Goal: Transaction & Acquisition: Purchase product/service

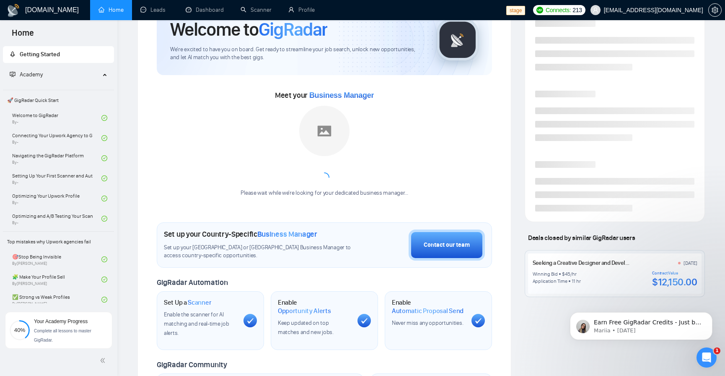
scroll to position [151, 0]
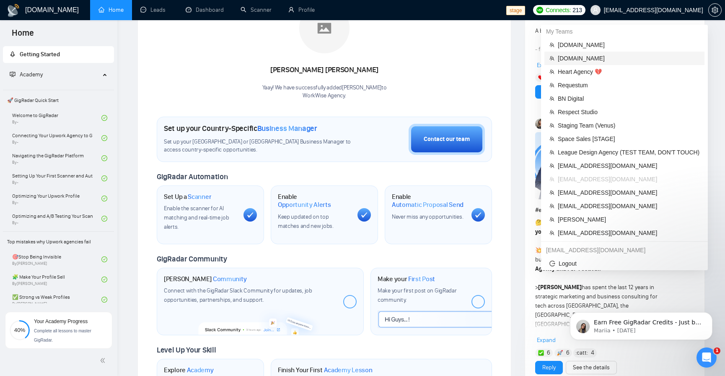
click at [591, 58] on span "[DOMAIN_NAME]" at bounding box center [629, 58] width 142 height 9
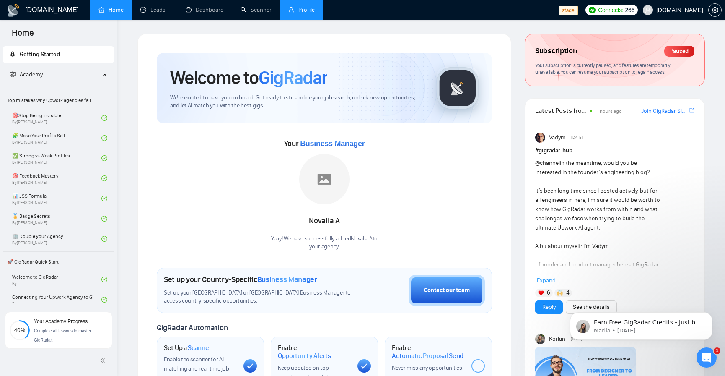
click at [312, 13] on link "Profile" at bounding box center [301, 9] width 26 height 7
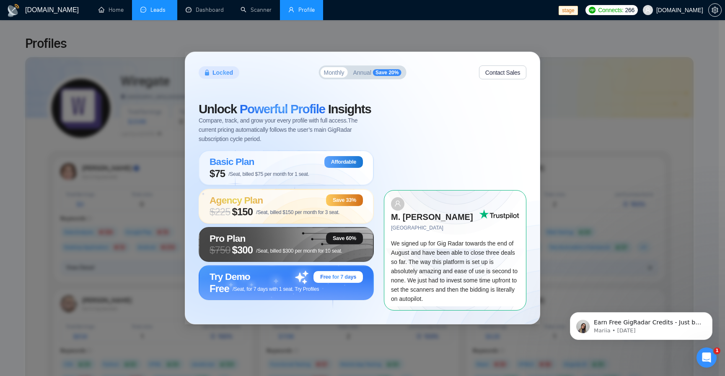
click at [143, 13] on link "Leads" at bounding box center [154, 9] width 29 height 7
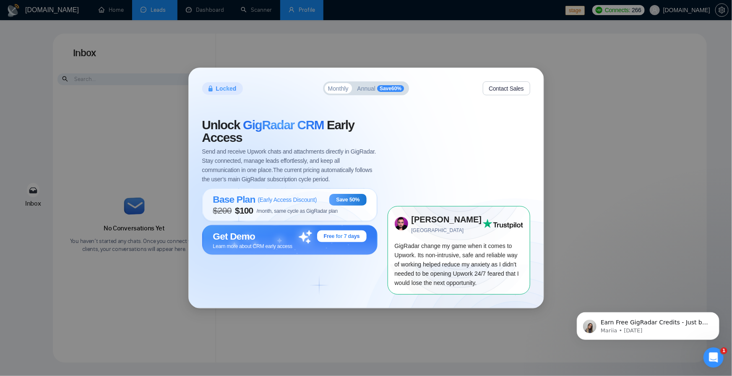
click at [310, 9] on div "Locked Monthly Annual Save 60 % Contact Sales Unlock GigRadar CRM Early Access …" at bounding box center [366, 188] width 732 height 376
click at [557, 96] on div "Locked Monthly Annual Save 60 % Contact Sales Unlock GigRadar CRM Early Access …" at bounding box center [366, 188] width 732 height 376
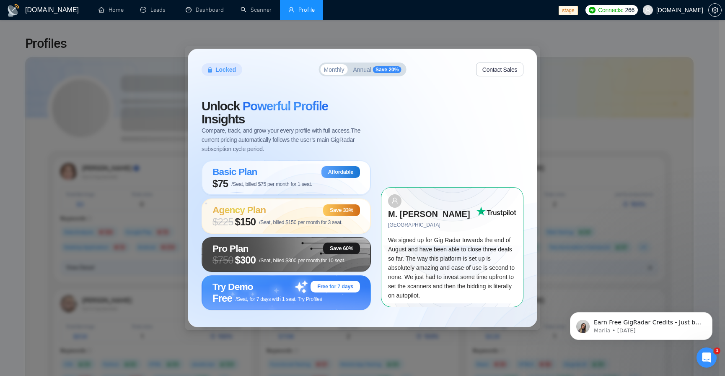
click at [679, 10] on span "rndx2.com" at bounding box center [680, 10] width 47 height 0
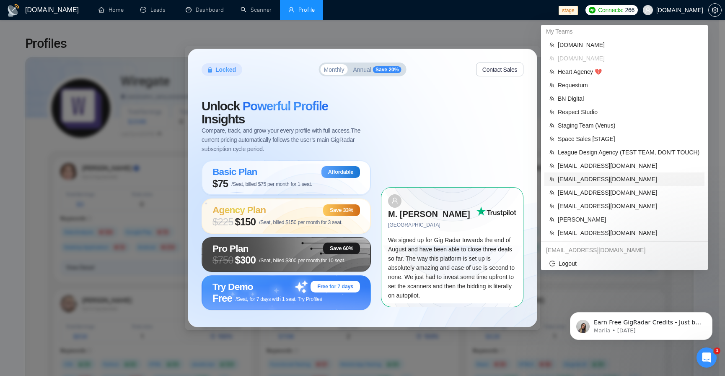
click at [587, 181] on span "workwiseupworkgency@gmail.com" at bounding box center [629, 178] width 142 height 9
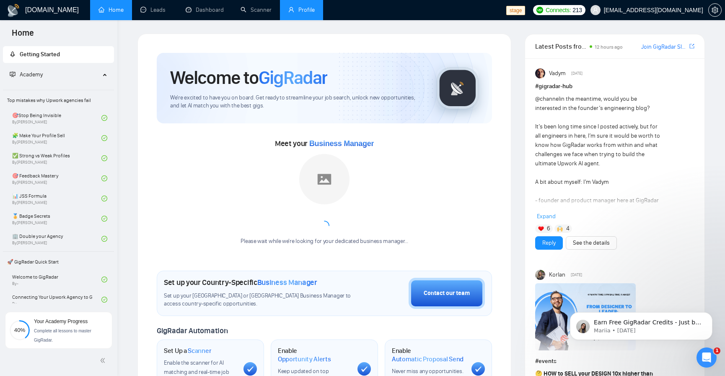
click at [305, 10] on link "Profile" at bounding box center [301, 9] width 26 height 7
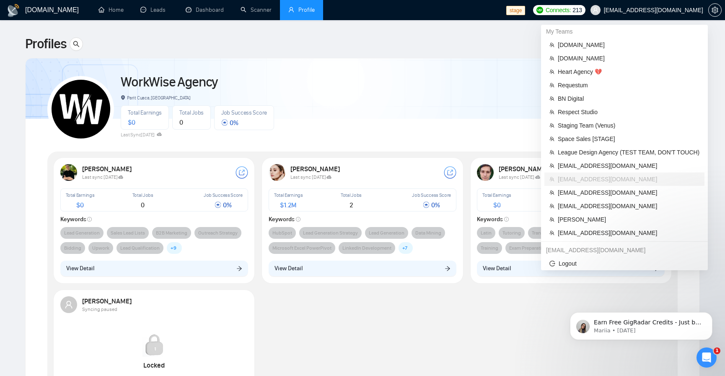
click at [665, 5] on span "workwiseupworkgency@gmail.com" at bounding box center [647, 10] width 123 height 27
click at [603, 75] on span "Heart Agency 💔" at bounding box center [629, 71] width 142 height 9
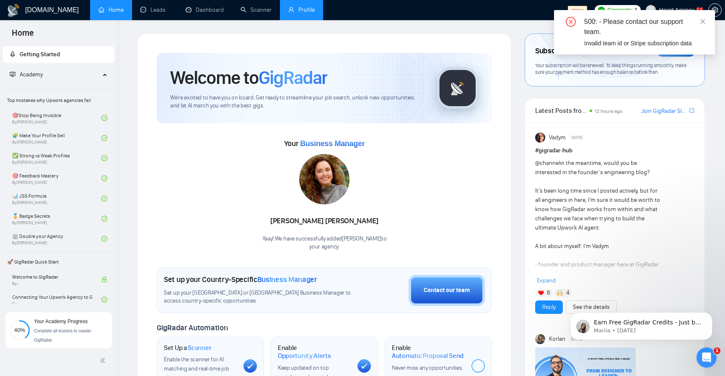
click at [306, 10] on link "Profile" at bounding box center [301, 9] width 26 height 7
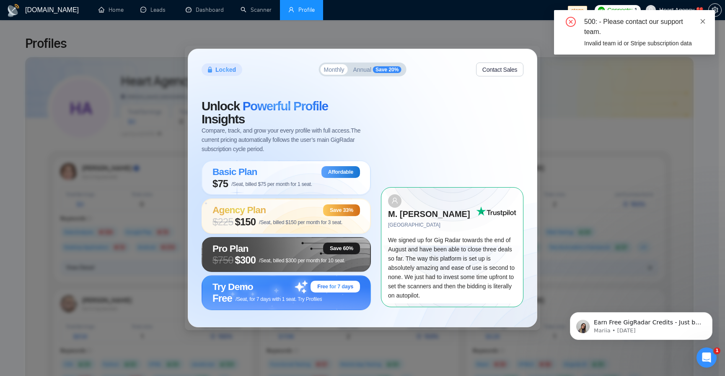
click at [702, 21] on icon "close" at bounding box center [703, 21] width 5 height 5
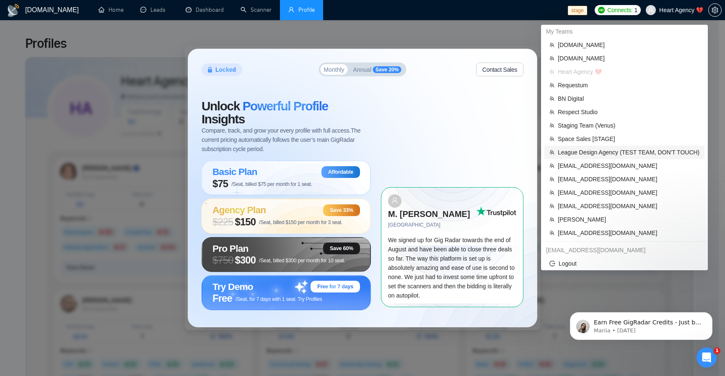
click at [623, 154] on span "League Design Agency (TEST TEAM, DON'T TOUCH)" at bounding box center [629, 152] width 142 height 9
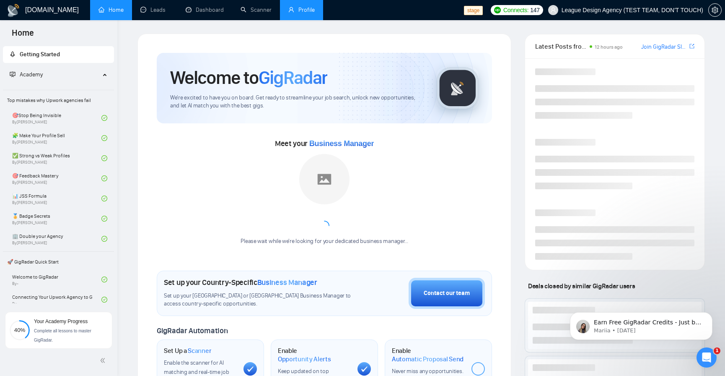
click at [299, 13] on link "Profile" at bounding box center [301, 9] width 26 height 7
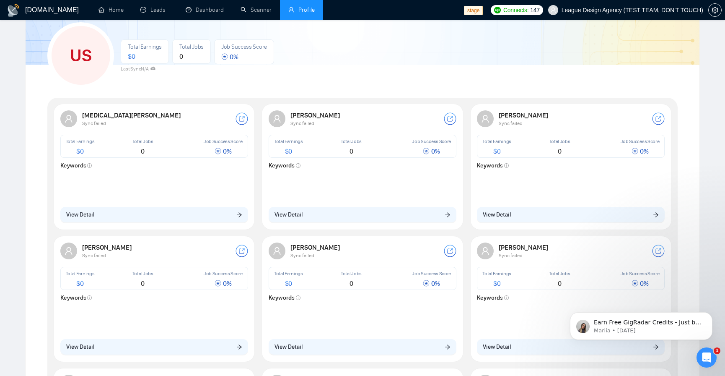
scroll to position [50, 0]
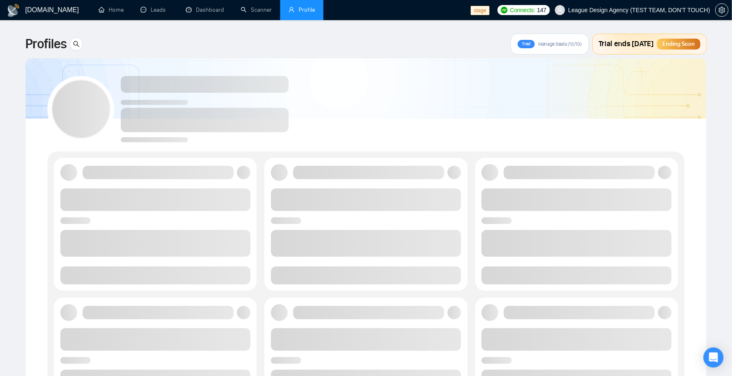
scroll to position [49, 0]
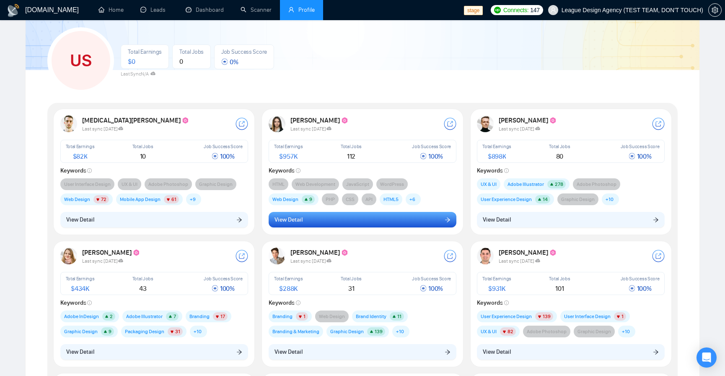
click at [358, 218] on button "View Detail" at bounding box center [363, 220] width 188 height 16
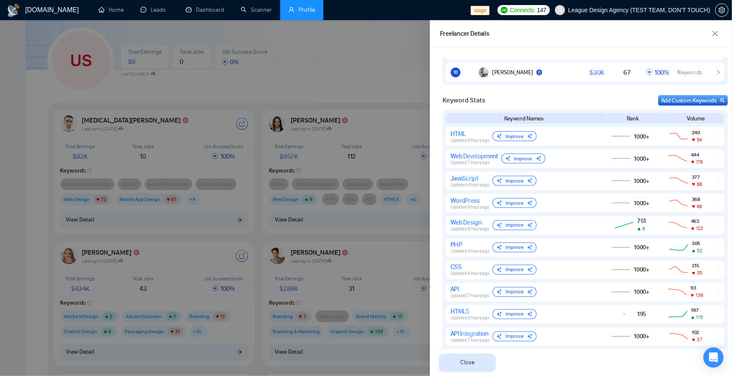
scroll to position [654, 0]
click at [670, 99] on div "Add Custom Keywords" at bounding box center [693, 99] width 64 height 9
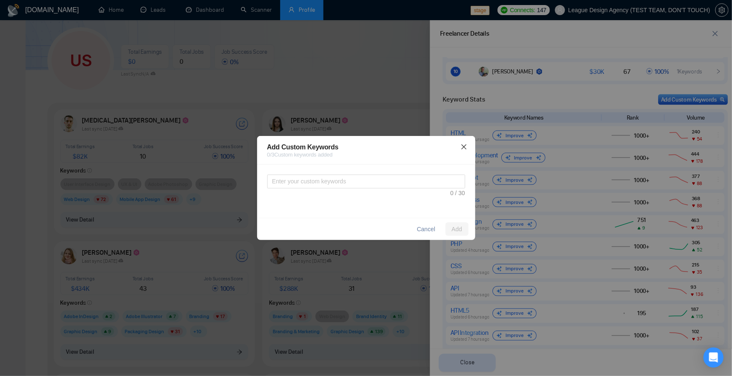
click at [465, 143] on icon "close" at bounding box center [463, 146] width 7 height 7
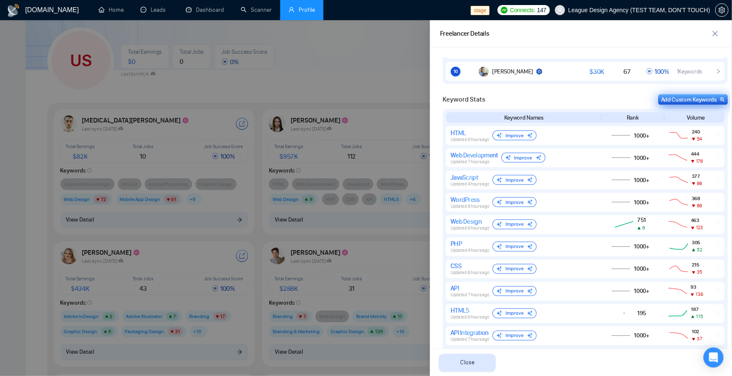
click at [688, 99] on div "Add Custom Keywords" at bounding box center [693, 99] width 64 height 9
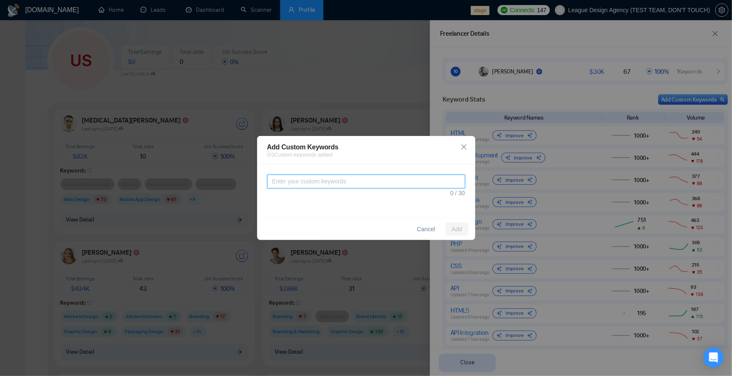
click at [371, 179] on textarea at bounding box center [366, 181] width 198 height 14
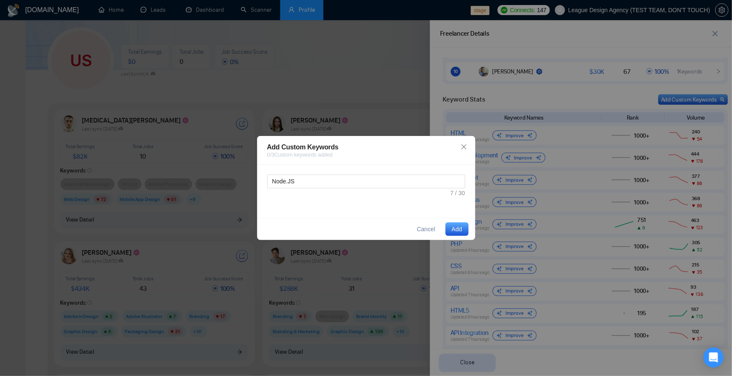
click at [459, 227] on span "Add" at bounding box center [457, 228] width 10 height 9
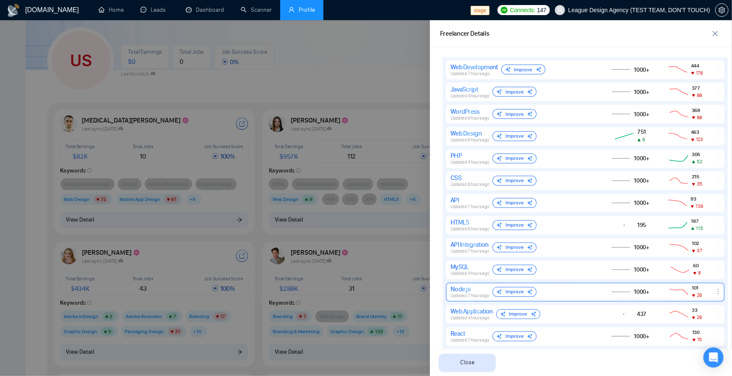
scroll to position [641, 0]
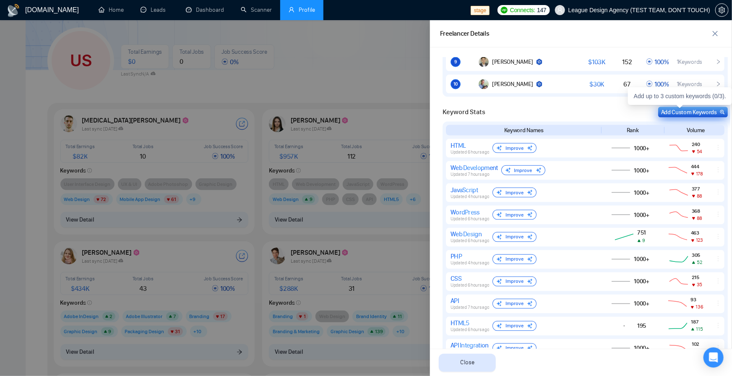
click at [702, 108] on div "Add Custom Keywords" at bounding box center [693, 112] width 64 height 9
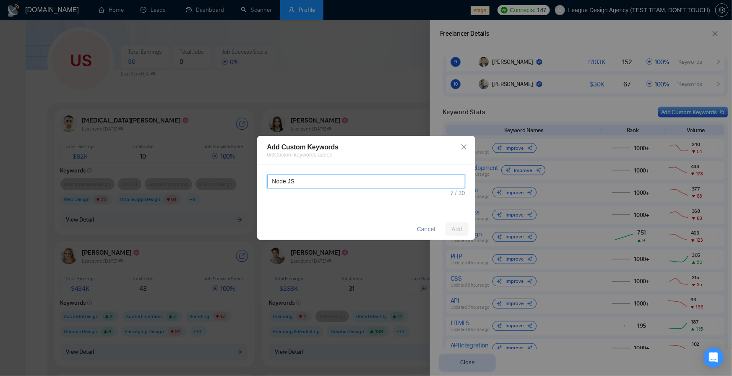
drag, startPoint x: 400, startPoint y: 179, endPoint x: 260, endPoint y: 171, distance: 139.9
click at [260, 171] on div "Node.JS" at bounding box center [366, 190] width 218 height 53
click at [395, 176] on textarea "Node.JS" at bounding box center [366, 181] width 198 height 14
drag, startPoint x: 311, startPoint y: 183, endPoint x: 246, endPoint y: 174, distance: 65.2
click at [246, 174] on div "Add Custom Keywords 0 / 3 Custom keywords added Node.JS Cancel Add" at bounding box center [366, 188] width 732 height 376
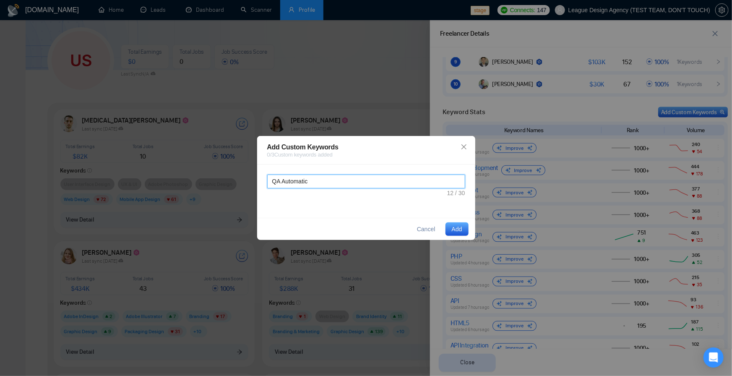
type textarea "QA Automatic"
click at [460, 228] on span "Add" at bounding box center [457, 228] width 10 height 9
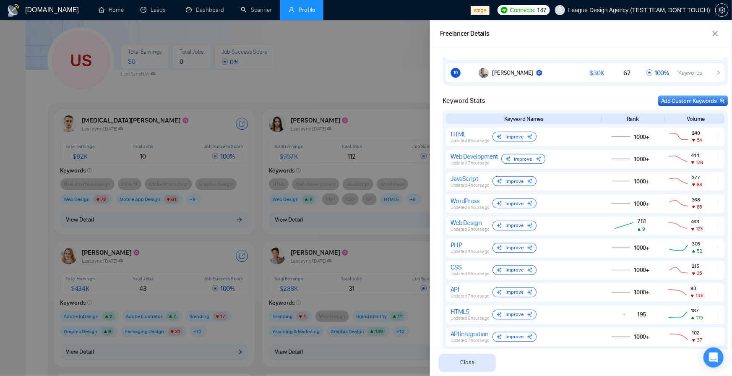
scroll to position [650, 0]
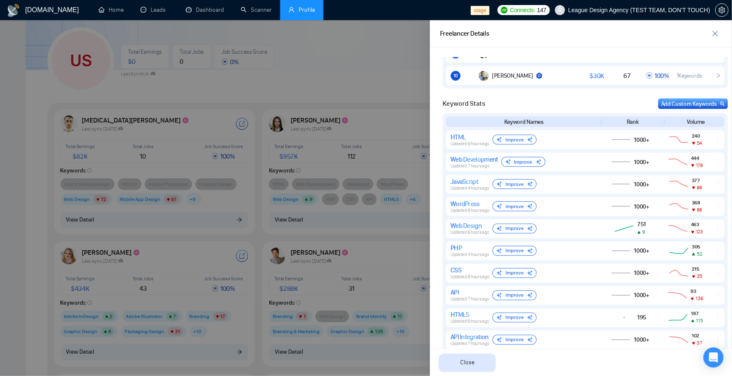
click at [410, 75] on div at bounding box center [366, 198] width 732 height 356
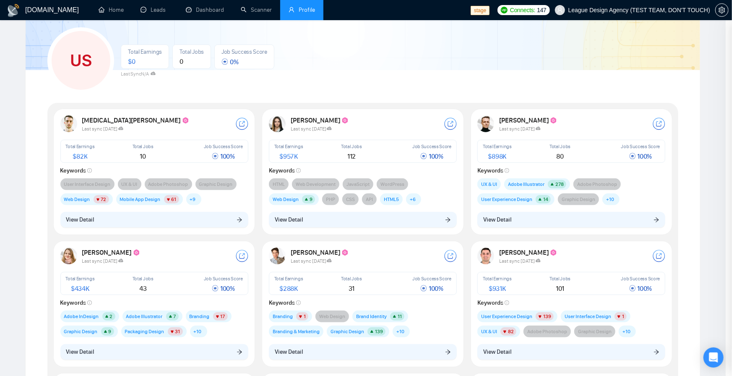
scroll to position [0, 0]
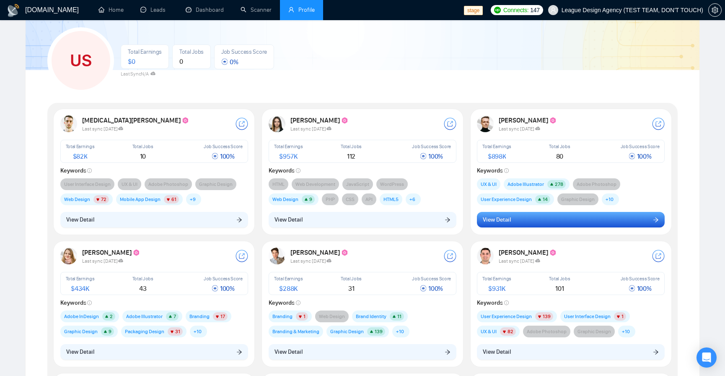
click at [542, 222] on button "View Detail" at bounding box center [571, 220] width 188 height 16
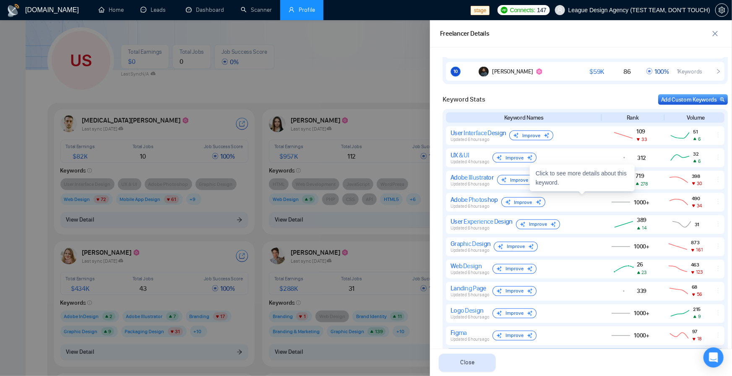
scroll to position [654, 0]
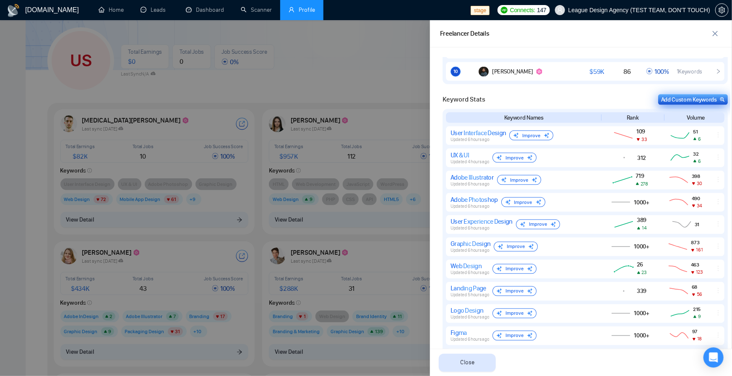
click at [680, 98] on div "Add Custom Keywords" at bounding box center [693, 99] width 64 height 9
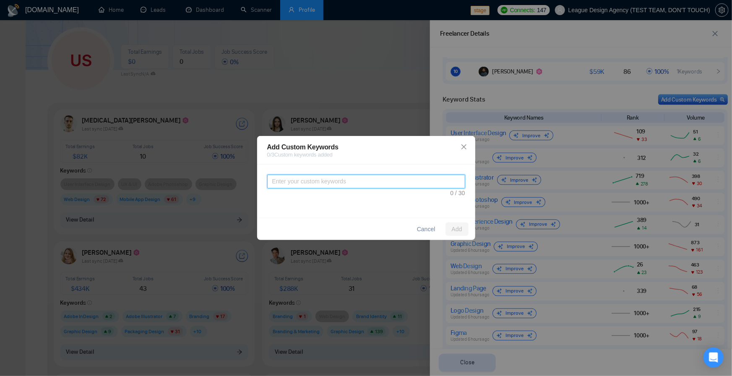
click at [347, 181] on textarea at bounding box center [366, 181] width 198 height 14
type textarea "QA Automatic"
click at [454, 227] on span "Add" at bounding box center [457, 228] width 10 height 9
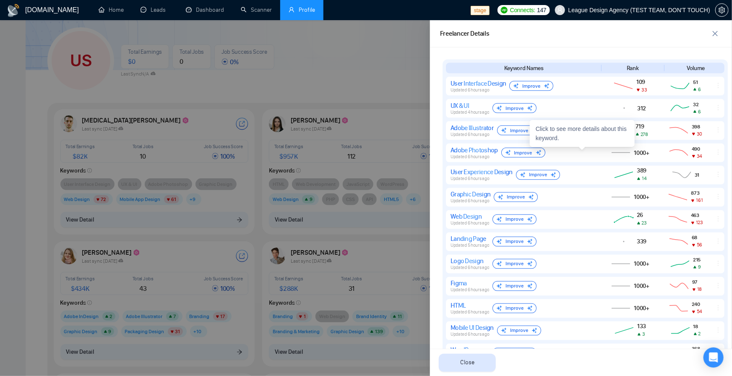
scroll to position [703, 0]
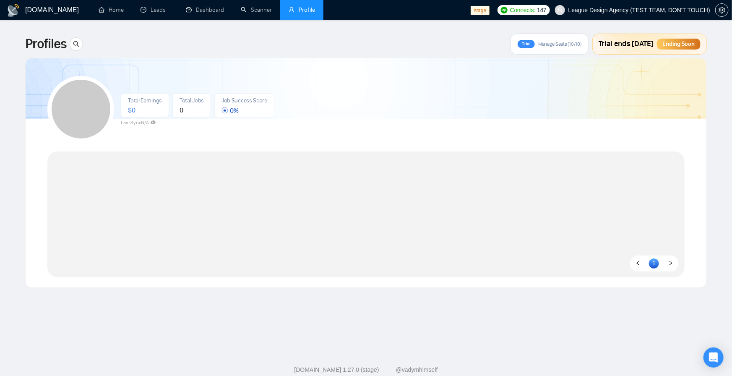
scroll to position [47, 0]
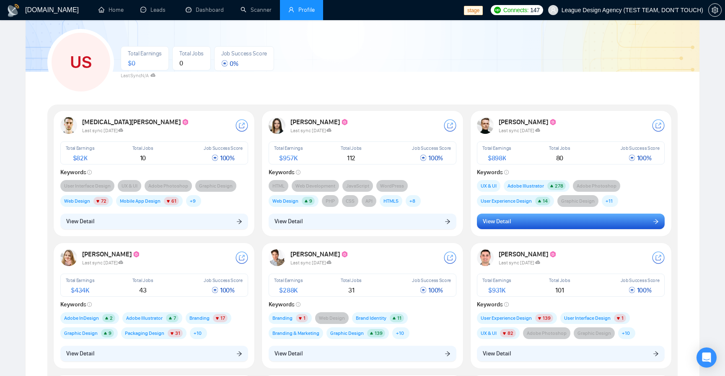
click at [551, 223] on button "View Detail" at bounding box center [571, 221] width 188 height 16
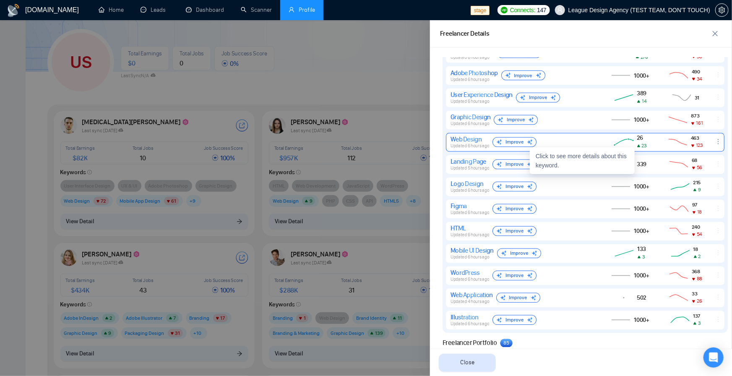
scroll to position [805, 0]
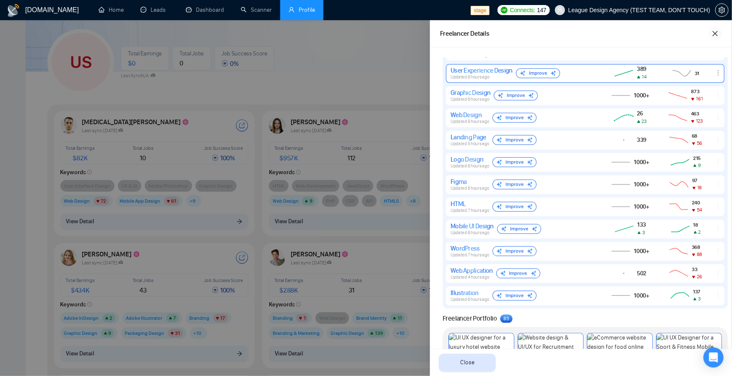
drag, startPoint x: 711, startPoint y: 35, endPoint x: 678, endPoint y: 76, distance: 53.6
click at [680, 72] on div "Freelancer Details Serhii Chkana UI UX Web Design | eCommerce Website Design | …" at bounding box center [581, 198] width 302 height 356
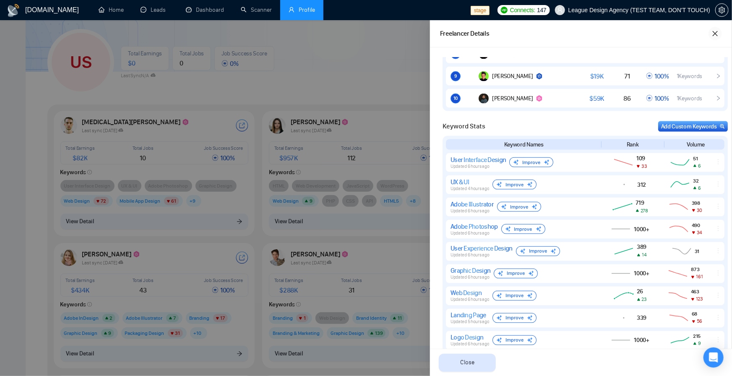
scroll to position [604, 0]
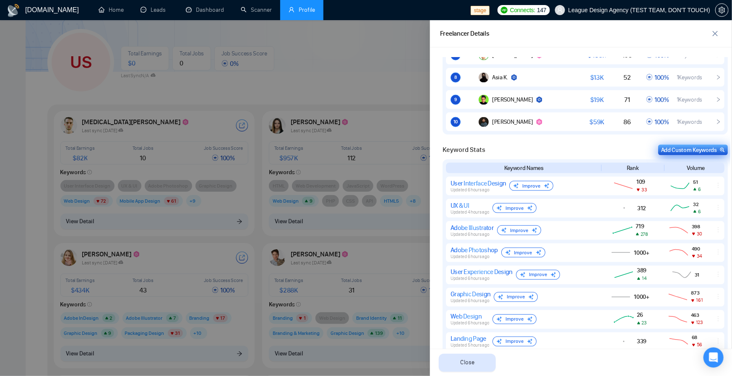
click at [675, 150] on div "Add Custom Keywords" at bounding box center [693, 149] width 64 height 9
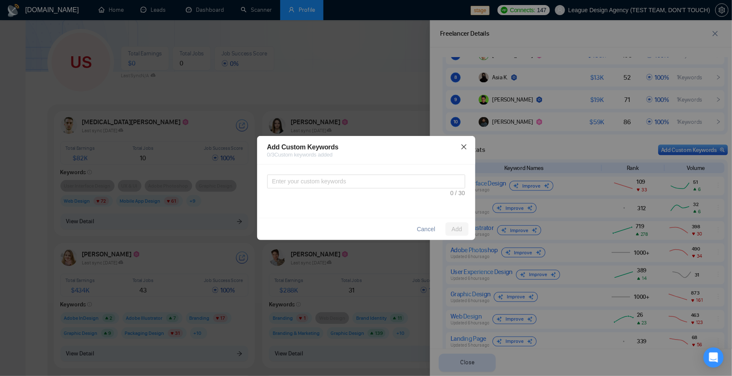
click at [466, 146] on icon "close" at bounding box center [463, 146] width 7 height 7
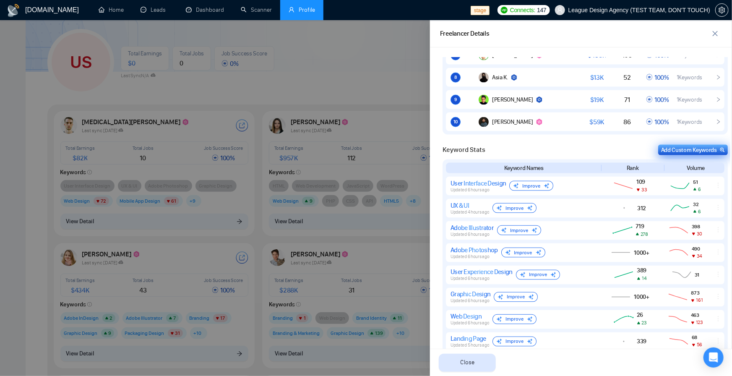
click at [684, 154] on button "Add Custom Keywords" at bounding box center [693, 150] width 70 height 10
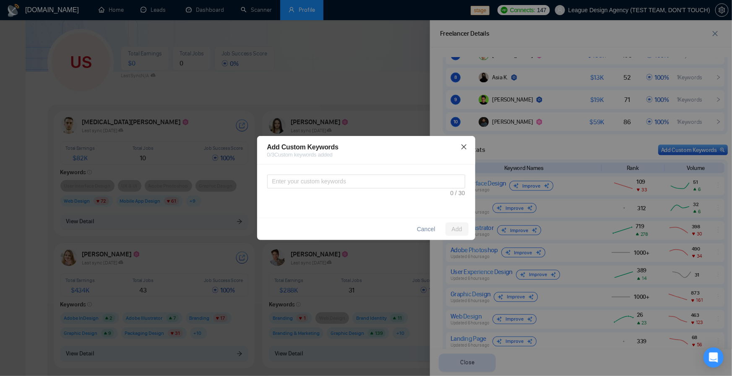
click at [464, 151] on span "Close" at bounding box center [463, 147] width 23 height 23
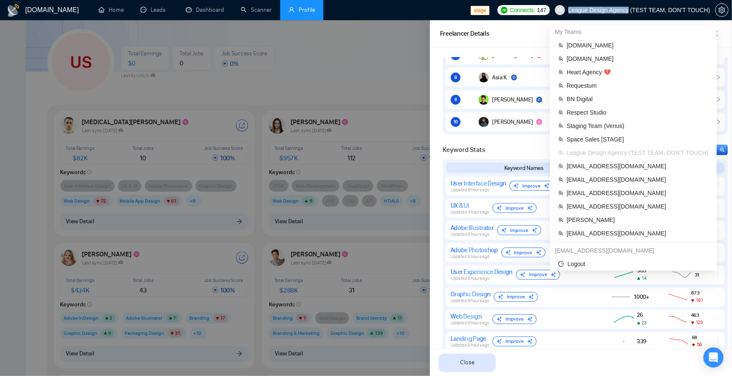
drag, startPoint x: 711, startPoint y: 16, endPoint x: 628, endPoint y: 10, distance: 82.8
click at [628, 10] on span "League Design Agency (TEST TEAM, DON'T TOUCH)" at bounding box center [632, 10] width 165 height 27
copy span "League Design Agency"
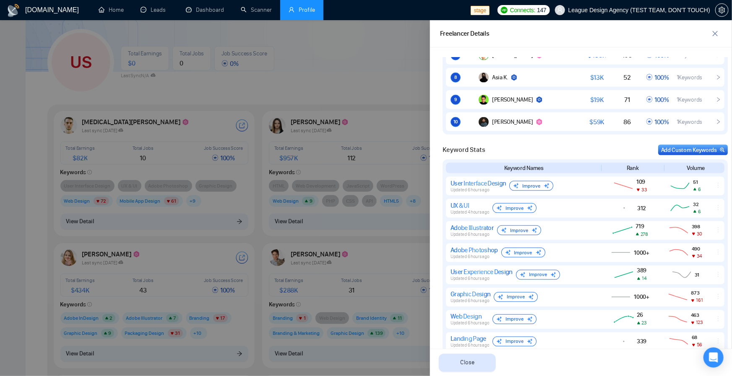
click at [674, 155] on div "Keyword Stats Add Custom Keywords Keyword Names Rank Volume User Interface Desi…" at bounding box center [584, 327] width 285 height 365
click at [676, 149] on div "Add Custom Keywords" at bounding box center [693, 149] width 64 height 9
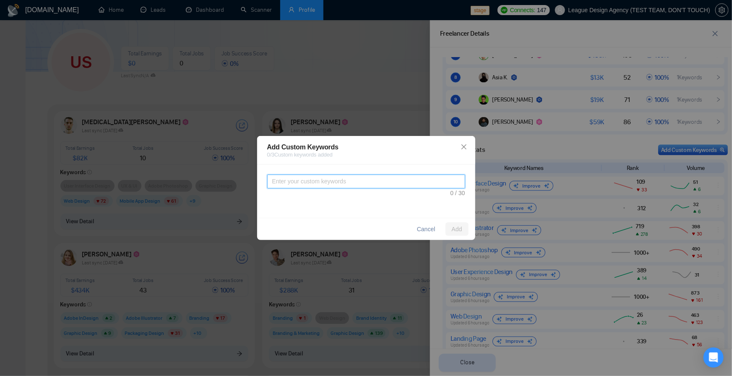
click at [338, 184] on textarea at bounding box center [366, 181] width 198 height 14
paste textarea "Heloooowoowowokwokwokowkowkow1"
type textarea "Heloooowoowowokwokwokowkowkow1"
click at [469, 143] on span "Close" at bounding box center [463, 147] width 23 height 23
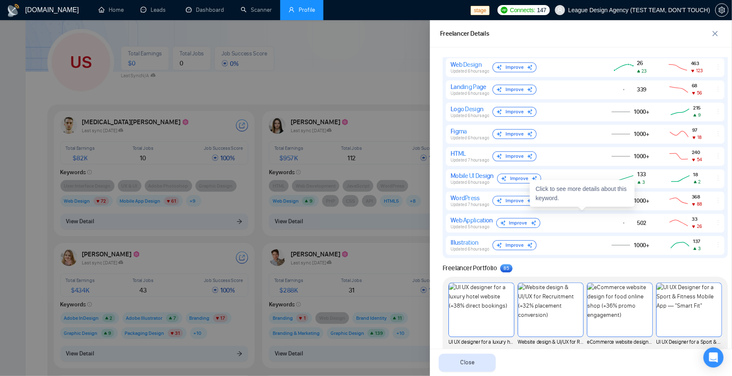
scroll to position [893, 0]
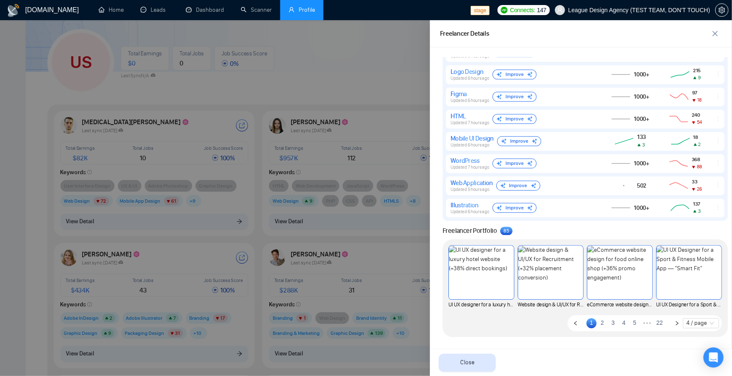
click at [597, 323] on link "2" at bounding box center [602, 322] width 10 height 9
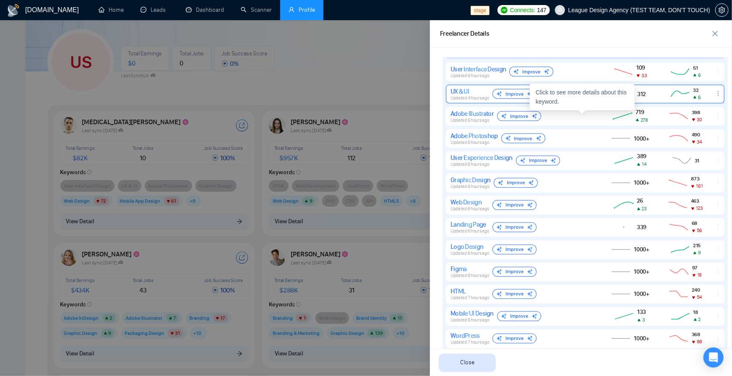
scroll to position [713, 0]
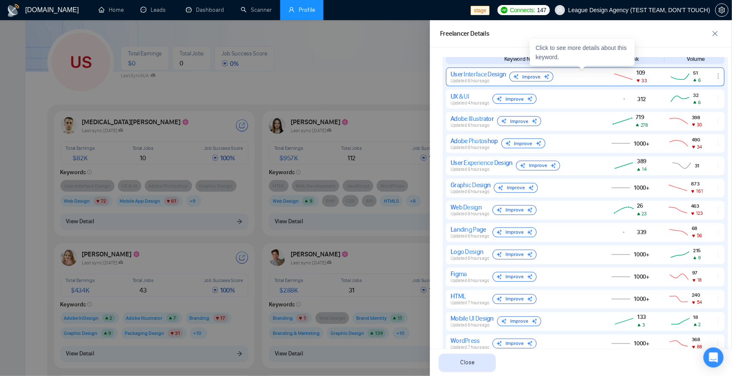
click at [539, 75] on div "Improve" at bounding box center [531, 77] width 44 height 10
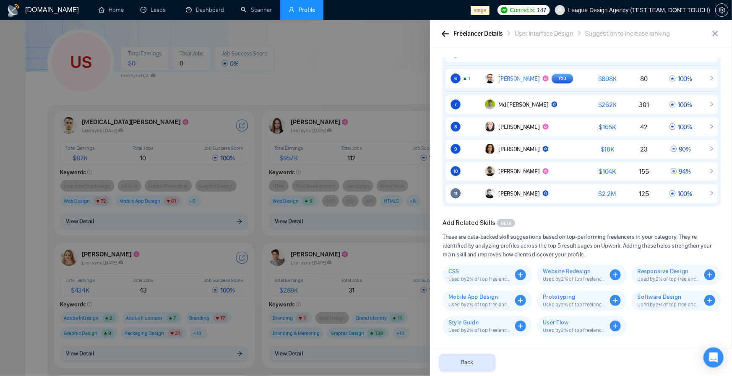
scroll to position [306, 0]
click at [447, 35] on icon "button" at bounding box center [445, 34] width 8 height 6
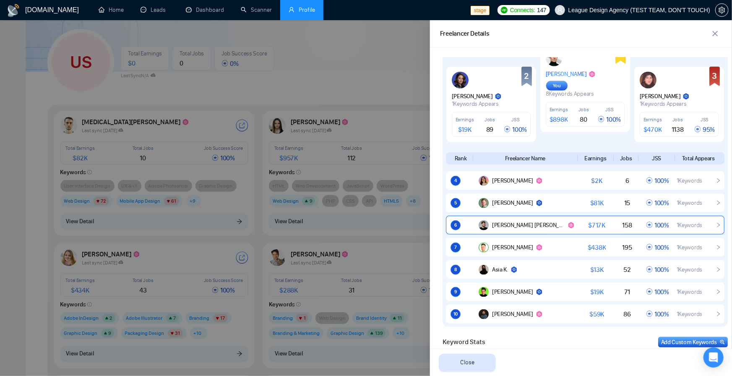
scroll to position [457, 0]
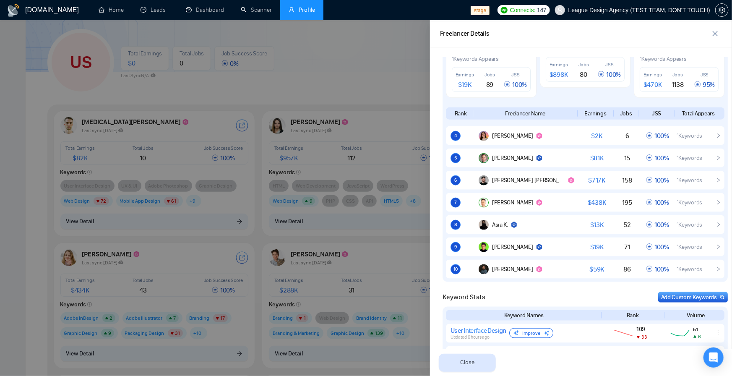
click at [677, 299] on div "Add Custom Keywords" at bounding box center [693, 297] width 64 height 9
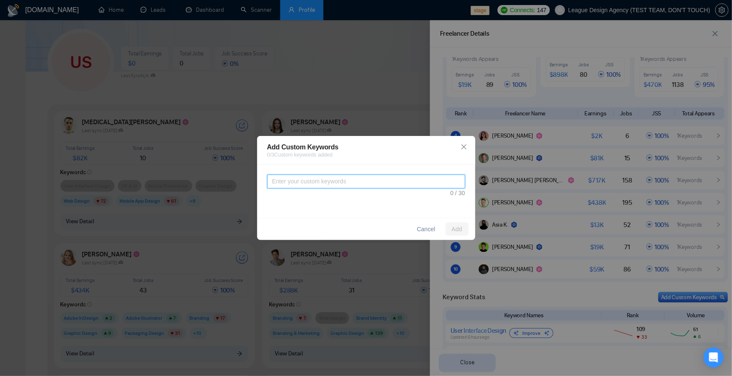
click at [384, 177] on textarea at bounding box center [366, 181] width 198 height 14
paste textarea "Heloooowoowowokwokwokowkowkow1"
type textarea "Heloooowoowowokwokwokowkowkow1"
click at [466, 146] on icon "close" at bounding box center [463, 146] width 7 height 7
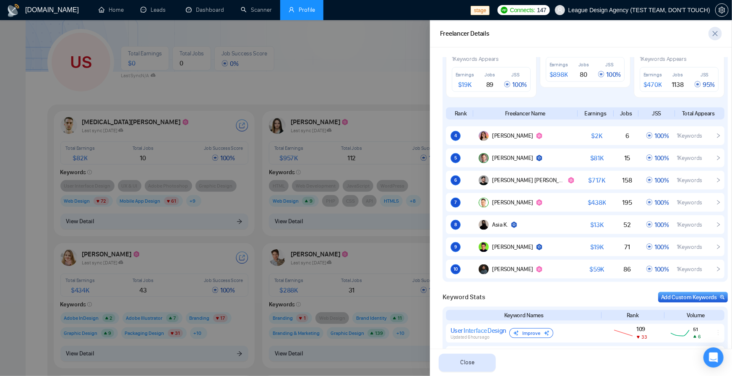
click at [717, 34] on icon "close" at bounding box center [714, 33] width 5 height 5
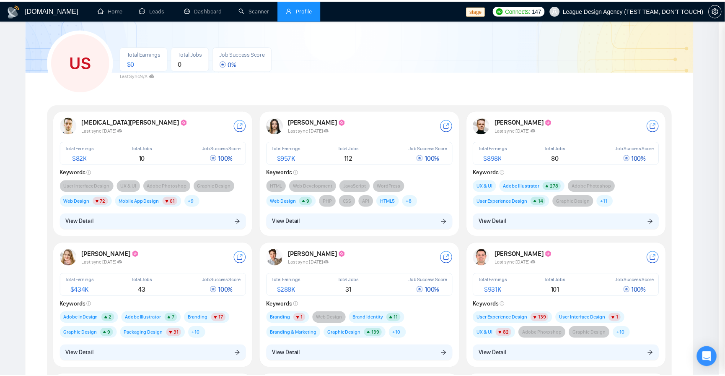
scroll to position [0, 0]
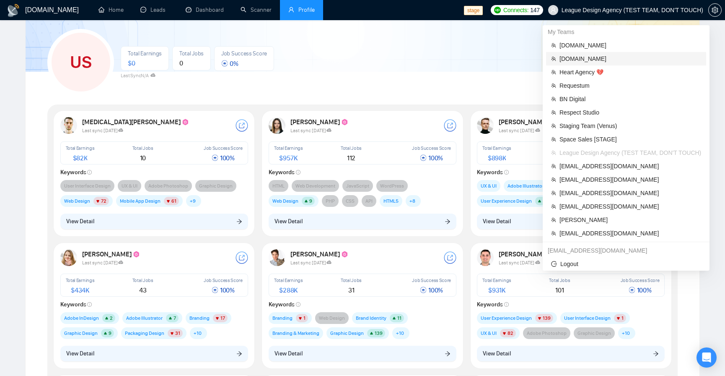
click at [584, 56] on span "rndx2.com" at bounding box center [631, 58] width 142 height 9
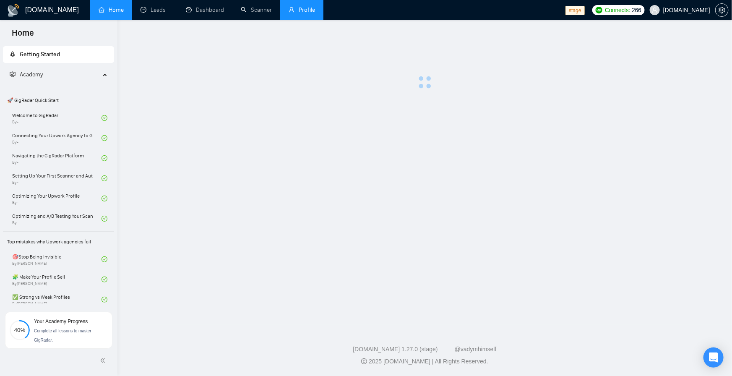
click at [313, 9] on link "Profile" at bounding box center [301, 9] width 26 height 7
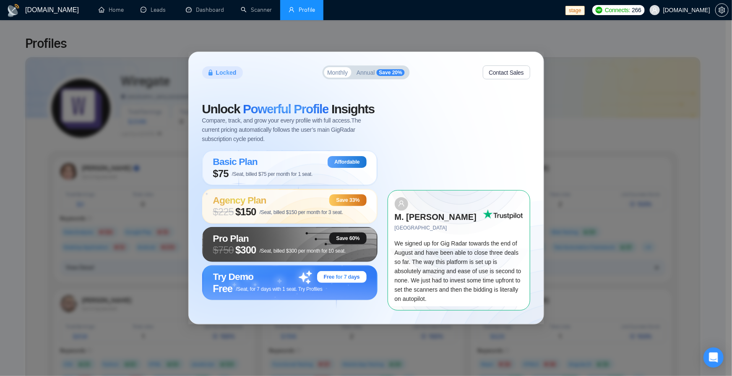
click at [399, 23] on div "Locked Monthly Annual Save 20% Contact Sales Unlock Powerful Profile Insights C…" at bounding box center [366, 188] width 732 height 376
click at [153, 10] on link "Leads" at bounding box center [154, 9] width 29 height 7
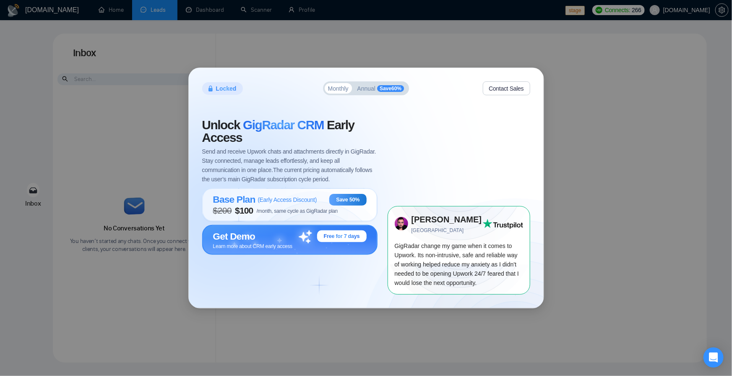
click at [312, 240] on div "Get Demo Free for 7 days" at bounding box center [289, 236] width 153 height 12
click at [298, 233] on div "Get Demo Free for 7 days" at bounding box center [289, 236] width 153 height 12
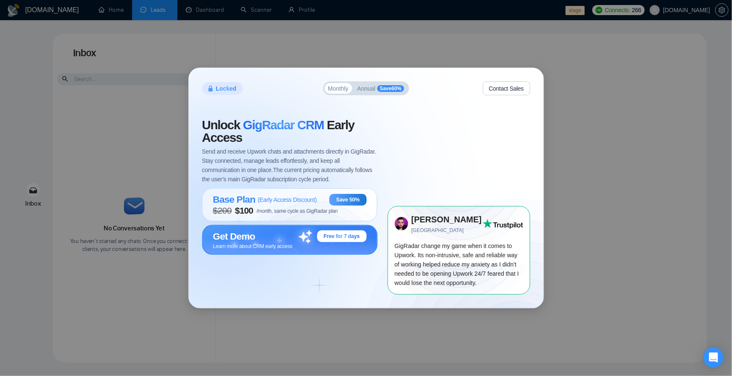
click at [298, 233] on div "Get Demo Free for 7 days" at bounding box center [289, 236] width 153 height 12
click at [325, 231] on div "Free for 7 days" at bounding box center [341, 236] width 49 height 12
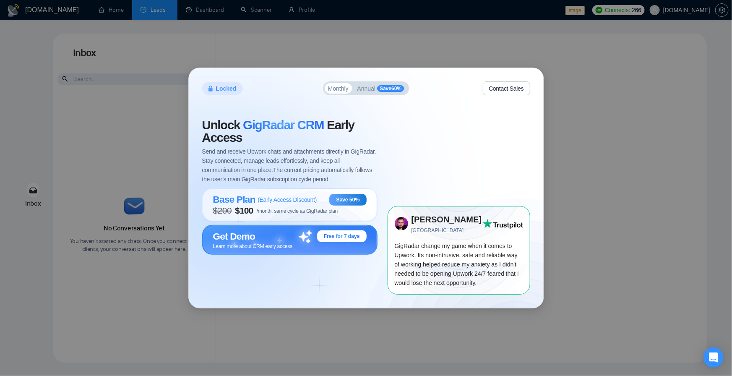
click at [266, 238] on div "Get Demo Free for 7 days" at bounding box center [289, 236] width 153 height 12
click at [266, 237] on div "Get Demo Free for 7 days" at bounding box center [289, 236] width 153 height 12
click at [266, 235] on div "Get Demo Free for 7 days" at bounding box center [289, 236] width 153 height 12
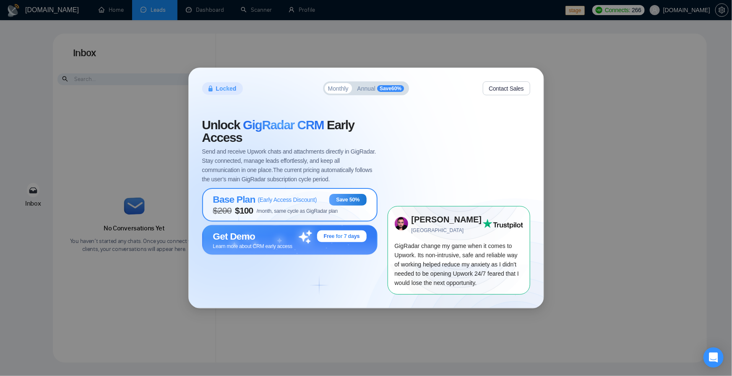
click at [266, 206] on span "$ 200 $ 100 /month, same cycle as GigRadar plan" at bounding box center [275, 210] width 125 height 10
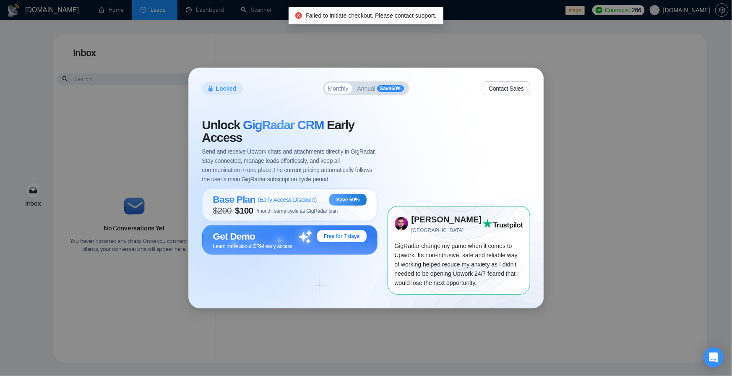
drag, startPoint x: 340, startPoint y: 16, endPoint x: 400, endPoint y: 16, distance: 59.5
click at [400, 16] on span "Failed to initiate checkout. Please contact support." at bounding box center [370, 15] width 131 height 7
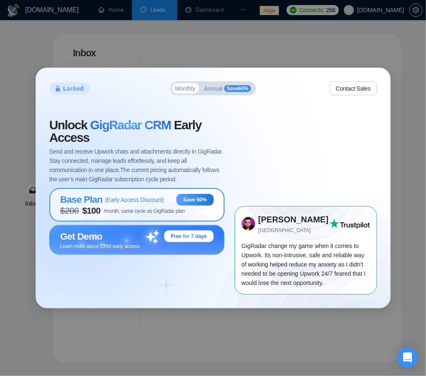
click at [155, 209] on span "/month, same cycle as GigRadar plan" at bounding box center [144, 211] width 81 height 6
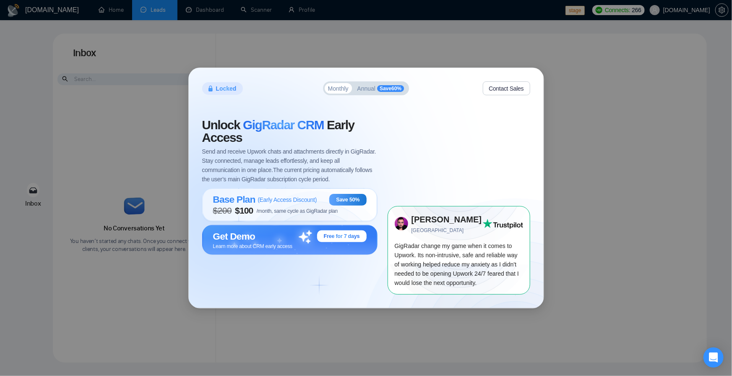
click at [533, 79] on div "Locked Monthly Annual Save 60 % Contact Sales Unlock GigRadar CRM Early Access …" at bounding box center [366, 187] width 355 height 239
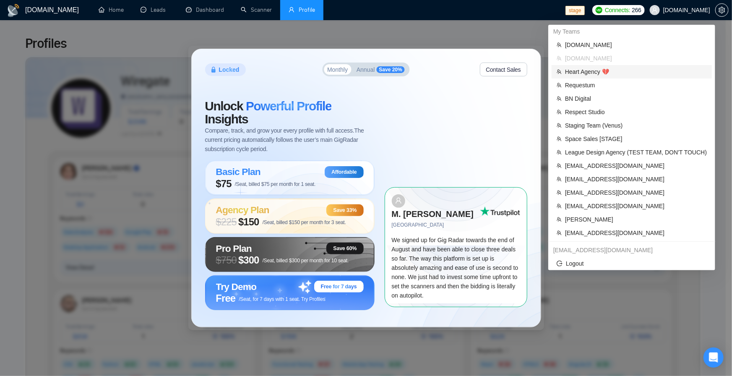
click at [587, 74] on span "Heart Agency 💔" at bounding box center [636, 71] width 142 height 9
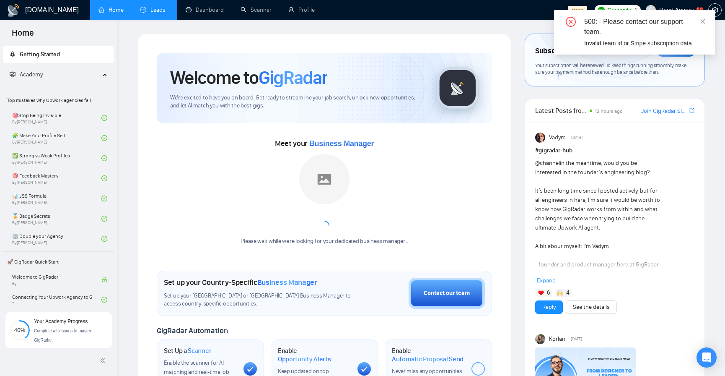
click at [154, 10] on link "Leads" at bounding box center [154, 9] width 29 height 7
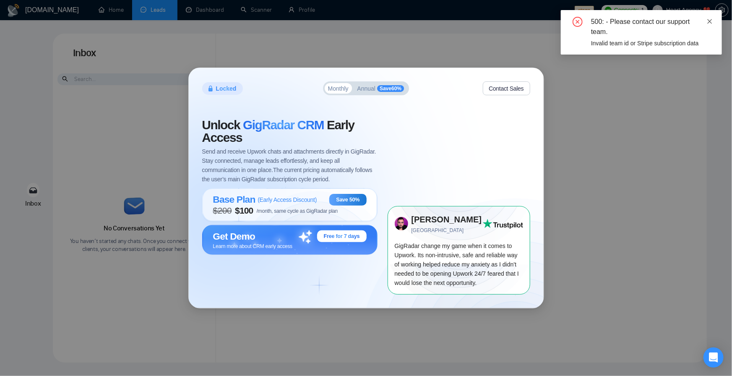
click at [707, 23] on icon "close" at bounding box center [709, 21] width 6 height 6
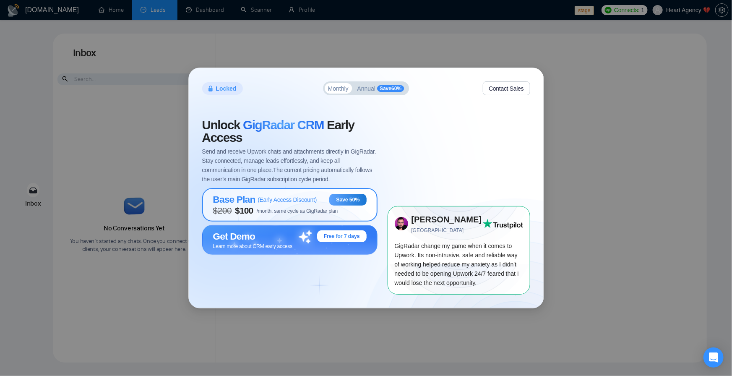
click at [302, 204] on div "Base Plan ( Early Access Discount )" at bounding box center [265, 199] width 104 height 11
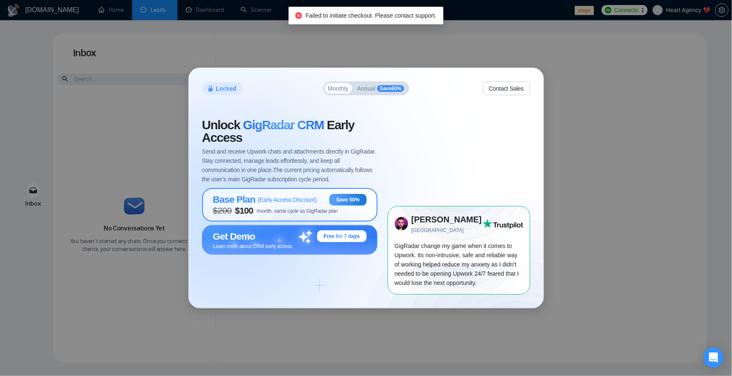
click at [302, 204] on div "Base Plan ( Early Access Discount )" at bounding box center [265, 199] width 104 height 11
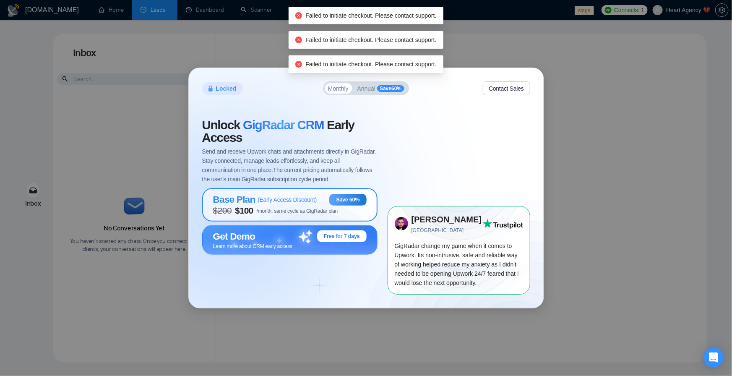
click at [302, 204] on div "Base Plan ( Early Access Discount )" at bounding box center [265, 199] width 104 height 11
click at [284, 213] on div "Base Plan ( Early Access Discount ) Save 50% $ 200 $ 100 /month, same cycle as …" at bounding box center [289, 205] width 153 height 22
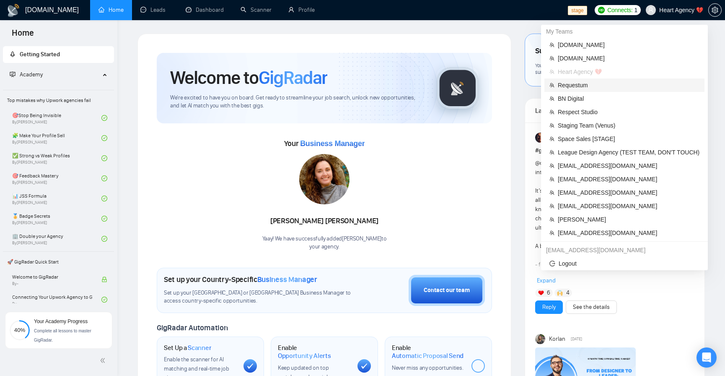
click at [612, 89] on span "Requestum" at bounding box center [629, 84] width 142 height 9
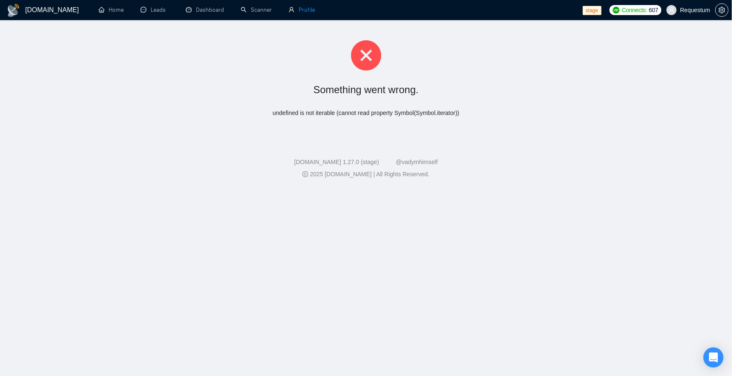
click at [308, 7] on link "Profile" at bounding box center [301, 9] width 26 height 7
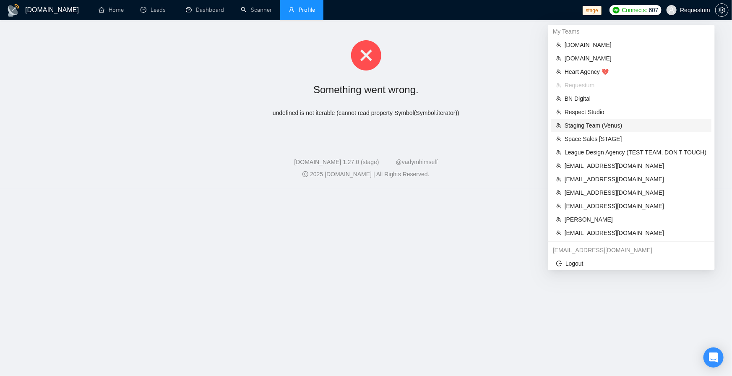
click at [626, 123] on span "Staging Team (Venus)" at bounding box center [635, 125] width 142 height 9
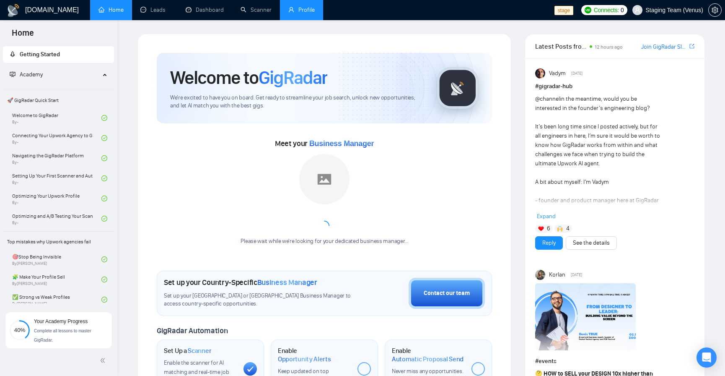
click at [306, 11] on link "Profile" at bounding box center [301, 9] width 26 height 7
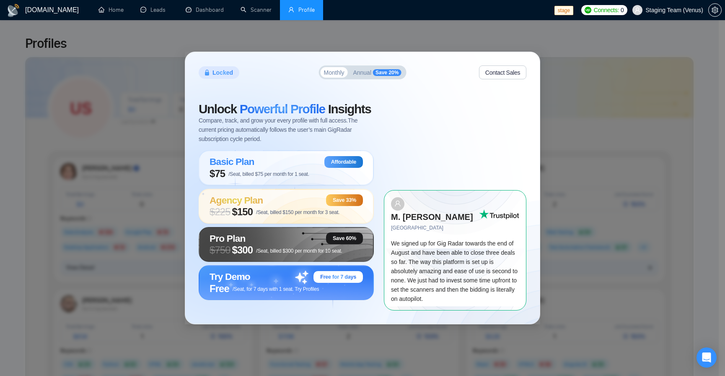
click at [547, 49] on div "Locked Monthly Annual Save 20% Contact Sales Unlock Powerful Profile Insights C…" at bounding box center [362, 188] width 725 height 376
drag, startPoint x: 372, startPoint y: 33, endPoint x: 345, endPoint y: 35, distance: 27.0
click at [371, 36] on div "Locked Monthly Annual Save 20% Contact Sales Unlock Powerful Profile Insights C…" at bounding box center [362, 188] width 725 height 376
click at [145, 12] on link "Leads" at bounding box center [154, 9] width 29 height 7
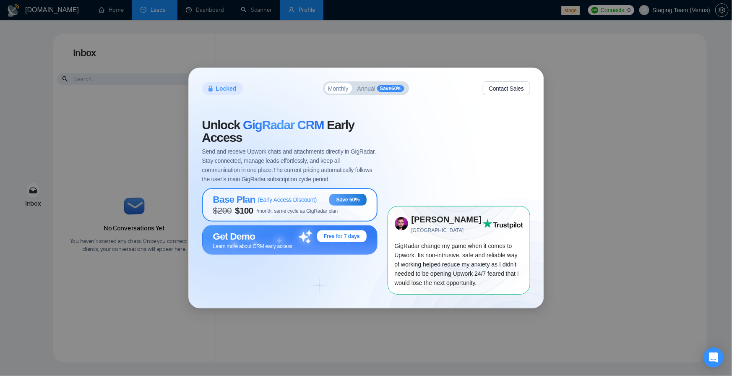
click at [311, 209] on span "/month, same cycle as GigRadar plan" at bounding box center [297, 211] width 81 height 6
click at [312, 202] on span "( Early Access Discount )" at bounding box center [286, 199] width 59 height 7
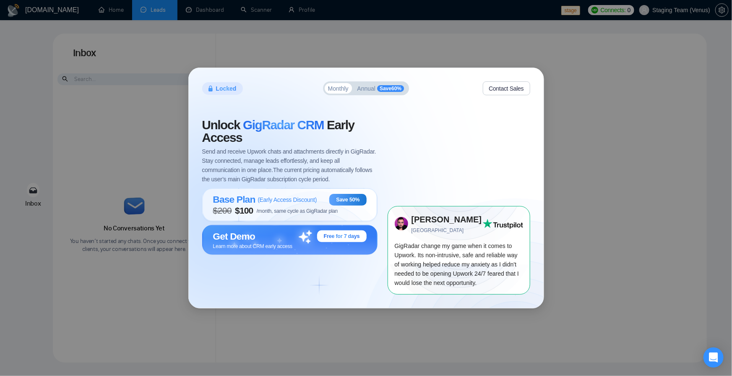
click at [419, 47] on div "Locked Monthly Annual Save 60 % Contact Sales Unlock GigRadar CRM Early Access …" at bounding box center [366, 188] width 732 height 376
click at [373, 89] on span "Annual" at bounding box center [366, 89] width 18 height 6
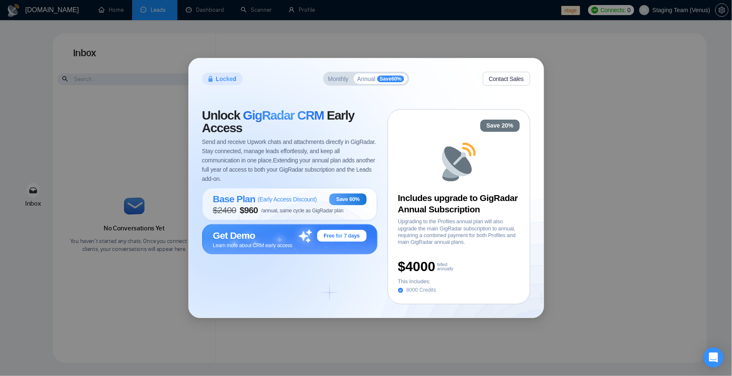
click at [322, 87] on div "Locked Monthly Annual Save 60 % Contact Sales Unlock GigRadar CRM Early Access …" at bounding box center [366, 187] width 355 height 259
click at [328, 81] on span "Monthly" at bounding box center [338, 79] width 21 height 6
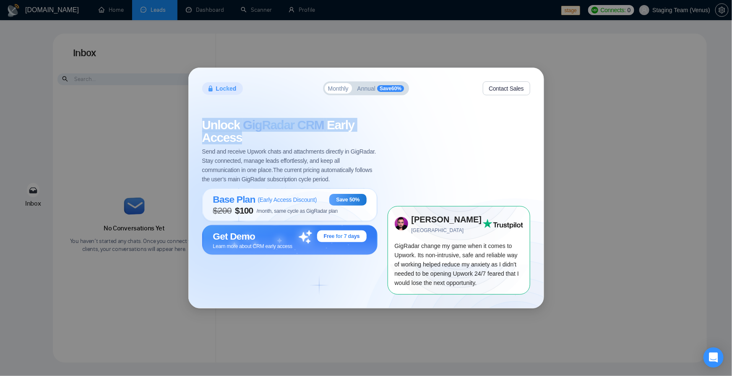
drag, startPoint x: 246, startPoint y: 138, endPoint x: 203, endPoint y: 125, distance: 44.4
click at [203, 125] on span "Unlock GigRadar CRM Early Access" at bounding box center [289, 131] width 175 height 25
copy span "Unlock GigRadar CRM Early Access"
click at [571, 88] on div "Locked Monthly Annual Save 60 % Contact Sales Unlock GigRadar CRM Early Access …" at bounding box center [366, 188] width 732 height 376
click at [380, 87] on span "Save 60 %" at bounding box center [390, 88] width 27 height 7
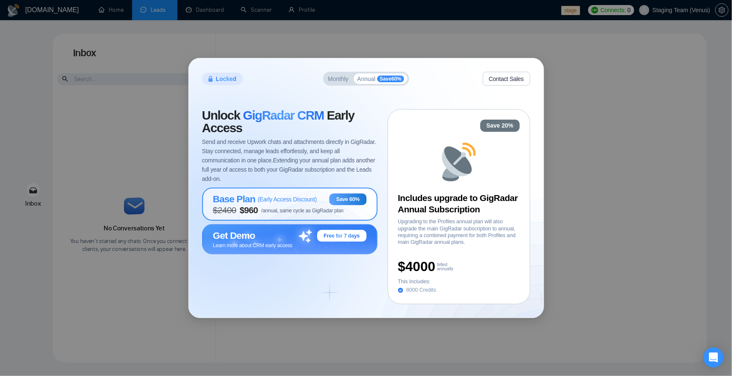
click at [288, 215] on span "$ 2400 $ 960 /annual, same cycle as GigRadar plan" at bounding box center [278, 210] width 130 height 10
click at [307, 174] on span "Send and receive Upwork chats and attachments directly in GigRadar. Stay connec…" at bounding box center [289, 160] width 175 height 46
click at [312, 208] on span "/annual, same cycle as GigRadar plan" at bounding box center [302, 211] width 82 height 6
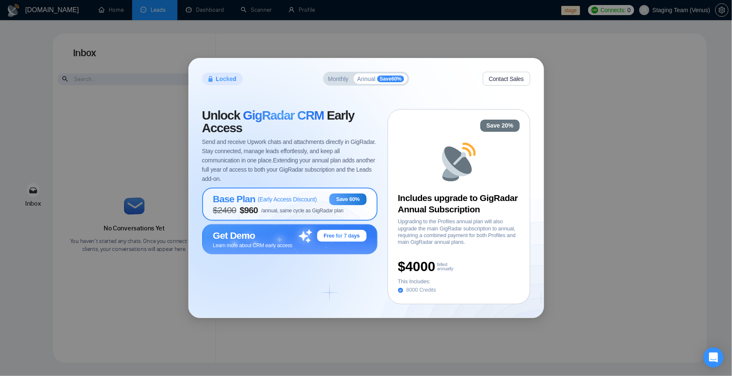
click at [312, 208] on span "/annual, same cycle as GigRadar plan" at bounding box center [302, 211] width 82 height 6
click at [332, 81] on span "Monthly" at bounding box center [338, 79] width 21 height 6
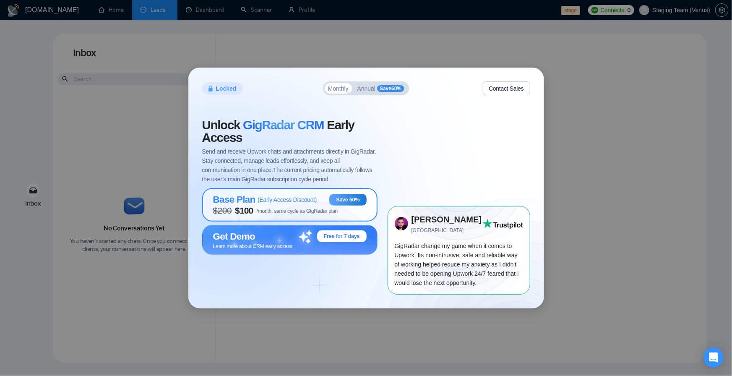
click at [281, 201] on span "( Early Access Discount )" at bounding box center [286, 199] width 59 height 7
click at [286, 220] on div "Base Plan ( Early Access Discount ) Save 50% $ 200 $ 100 /month, same cycle as …" at bounding box center [289, 204] width 175 height 33
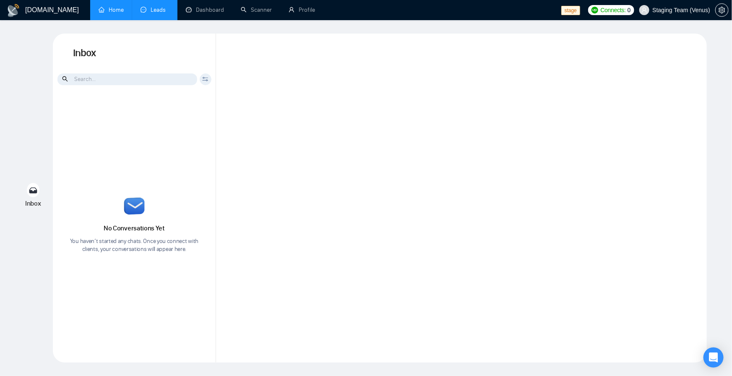
click at [110, 10] on link "Home" at bounding box center [111, 9] width 25 height 7
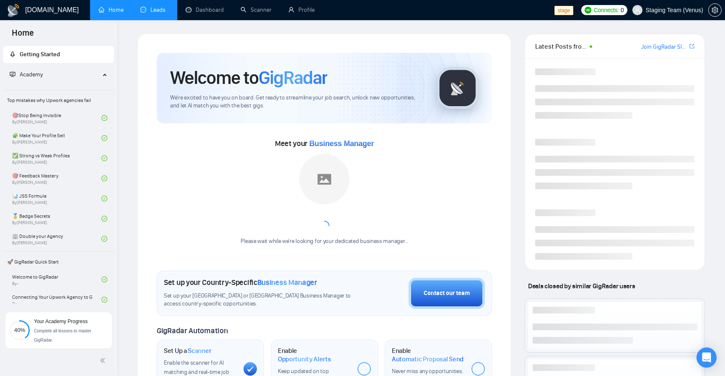
click at [150, 11] on link "Leads" at bounding box center [154, 9] width 29 height 7
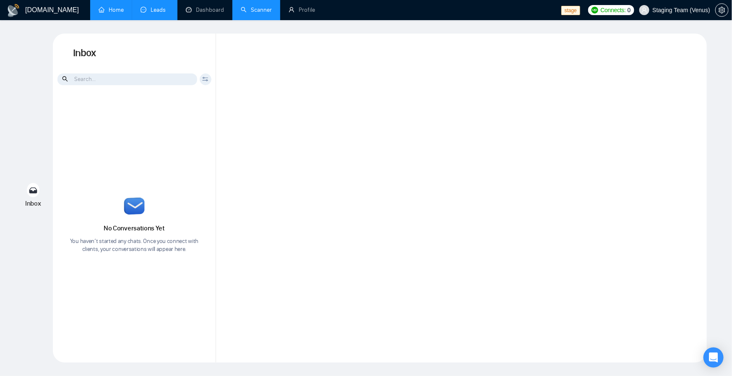
click at [247, 6] on link "Scanner" at bounding box center [256, 9] width 31 height 7
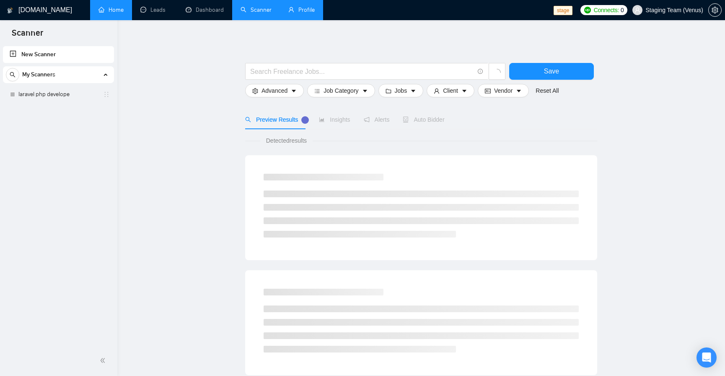
click at [293, 6] on link "Profile" at bounding box center [301, 9] width 26 height 7
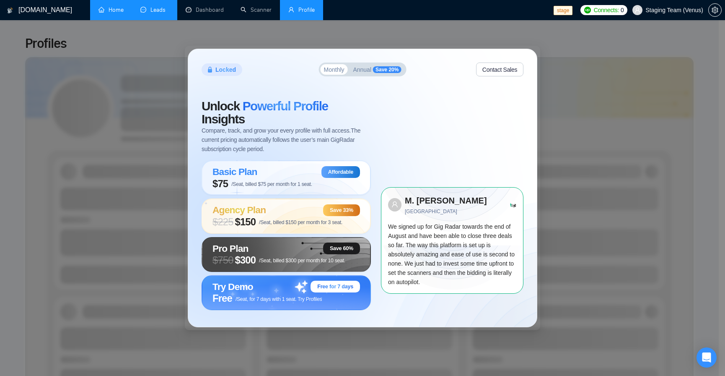
click at [158, 8] on link "Leads" at bounding box center [154, 9] width 29 height 7
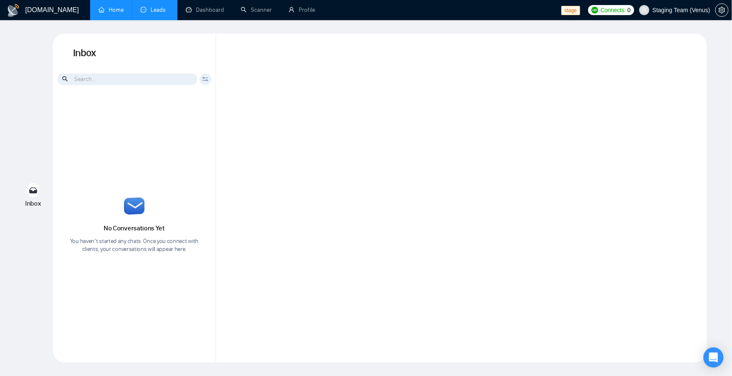
click at [121, 13] on link "Home" at bounding box center [111, 9] width 25 height 7
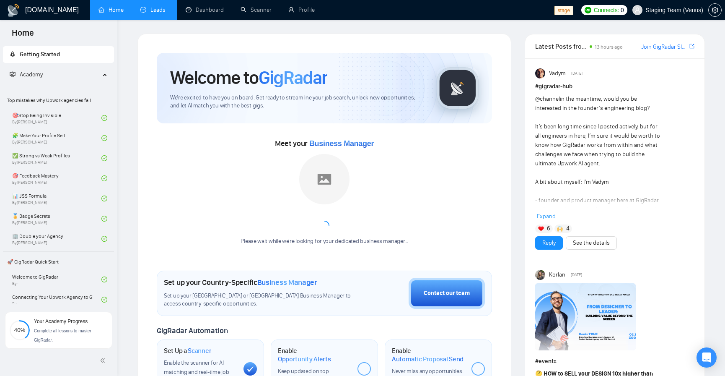
click at [169, 13] on link "Leads" at bounding box center [154, 9] width 29 height 7
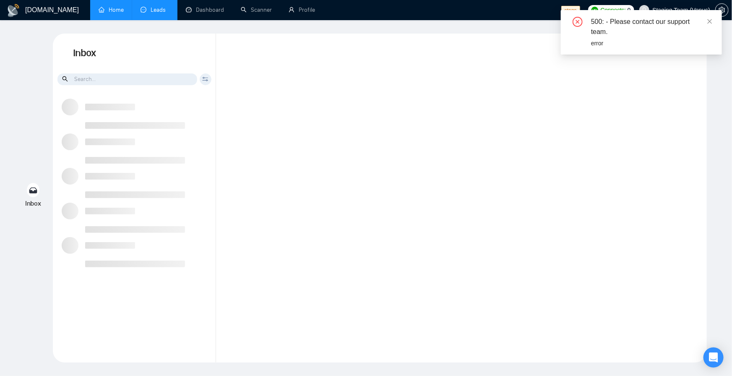
click at [118, 13] on link "Home" at bounding box center [111, 9] width 25 height 7
